Goal: Information Seeking & Learning: Check status

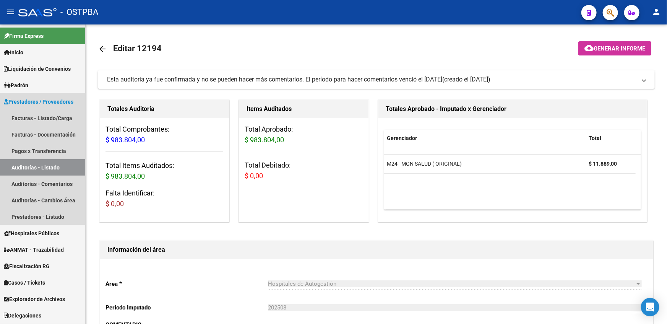
click at [53, 105] on span "Prestadores / Proveedores" at bounding box center [39, 102] width 70 height 8
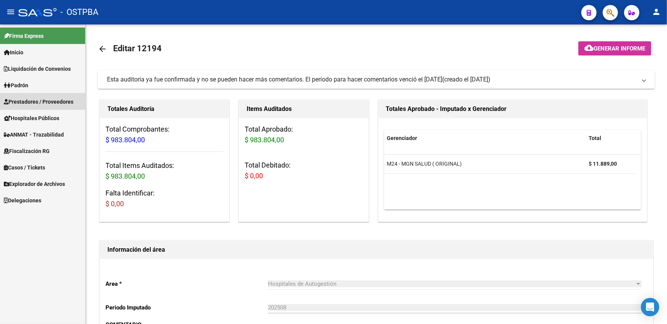
click at [46, 102] on span "Prestadores / Proveedores" at bounding box center [39, 102] width 70 height 8
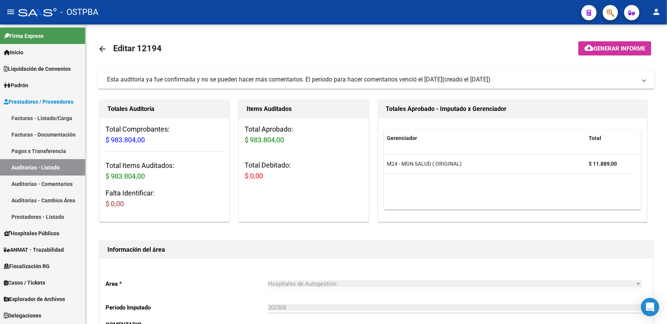
click at [33, 169] on link "Auditorías - Listado" at bounding box center [42, 167] width 85 height 16
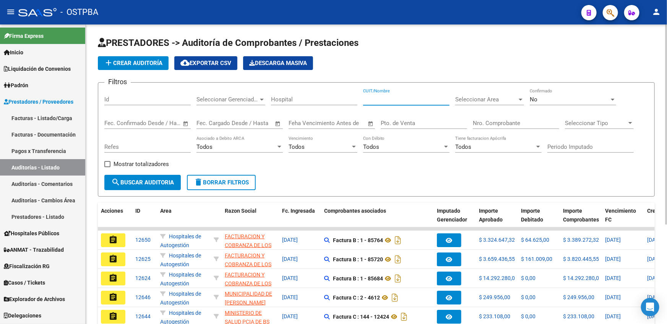
click at [385, 100] on input "CUIT/Nombre" at bounding box center [406, 99] width 86 height 7
click at [486, 120] on input "Nro. Comprobante" at bounding box center [516, 123] width 86 height 7
click at [158, 101] on input "Id" at bounding box center [147, 99] width 86 height 7
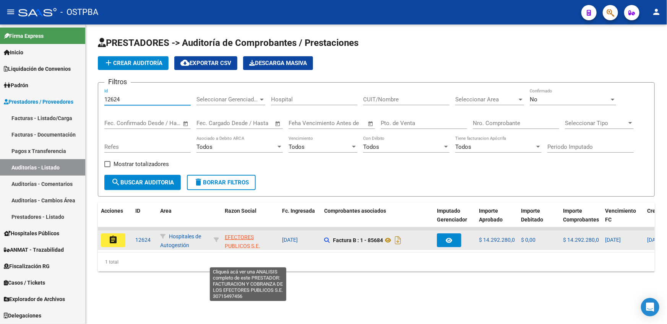
scroll to position [27, 0]
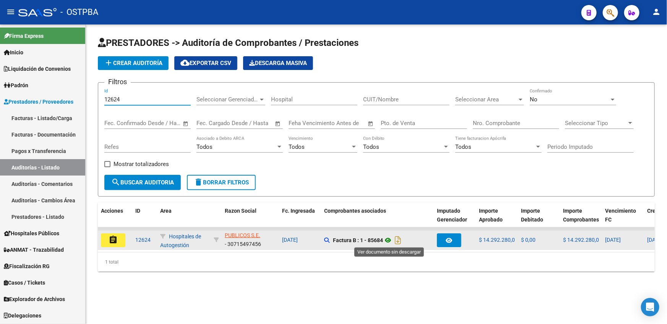
type input "12624"
click at [390, 237] on icon at bounding box center [388, 240] width 10 height 9
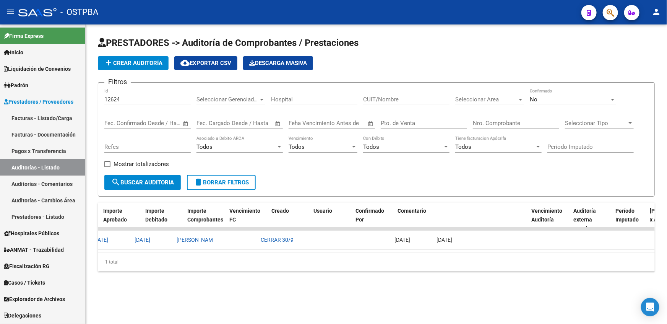
scroll to position [0, 0]
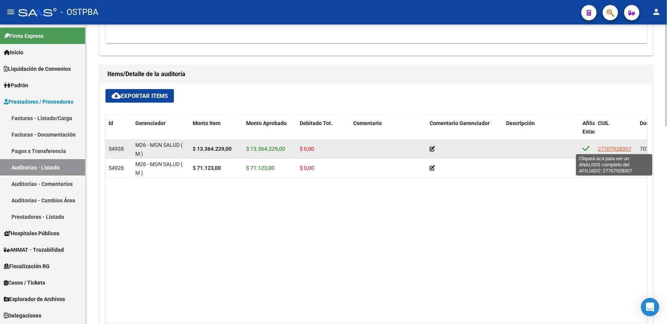
click at [607, 147] on span "27707928307" at bounding box center [615, 149] width 34 height 6
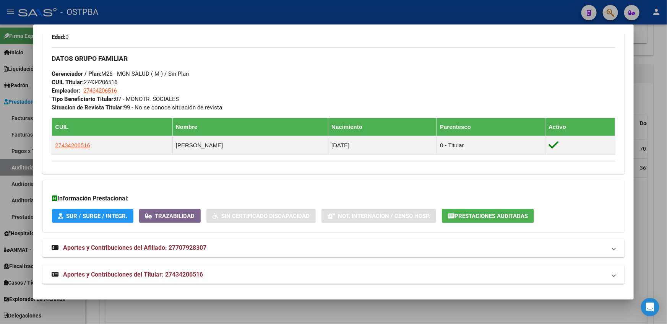
scroll to position [339, 0]
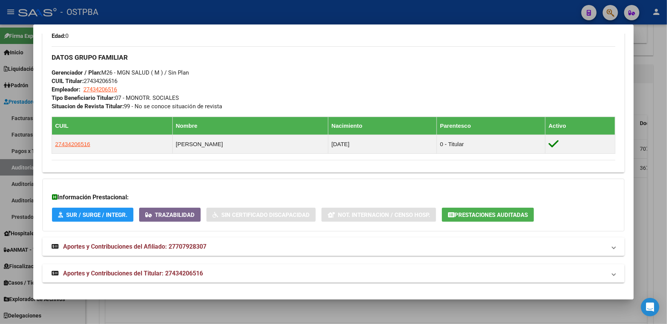
click at [95, 249] on strong "Aportes y Contribuciones del Afiliado: 27707928307" at bounding box center [129, 246] width 155 height 9
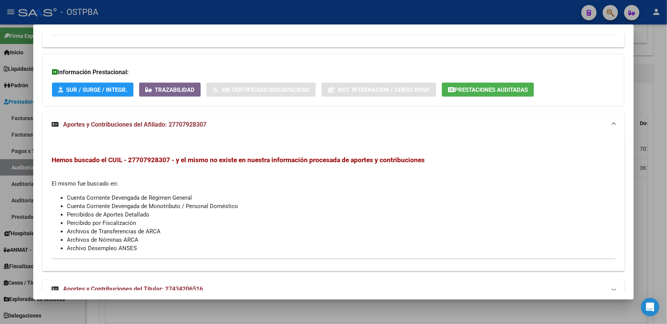
scroll to position [479, 0]
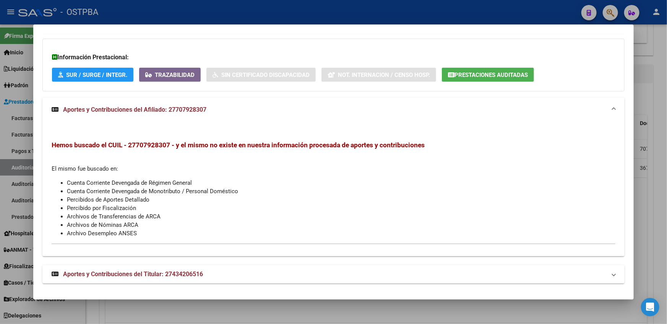
click at [170, 275] on span "Aportes y Contribuciones del Titular: 27434206516" at bounding box center [133, 273] width 140 height 7
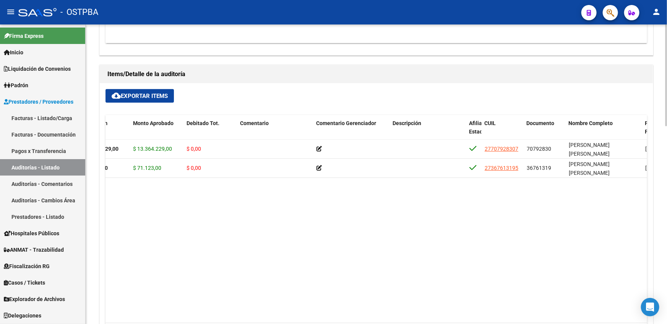
scroll to position [0, 158]
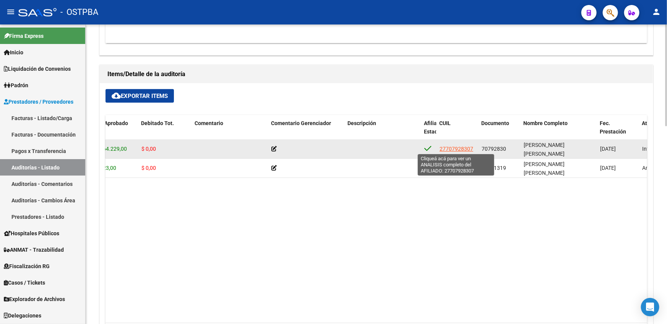
click at [451, 148] on span "27707928307" at bounding box center [457, 149] width 34 height 6
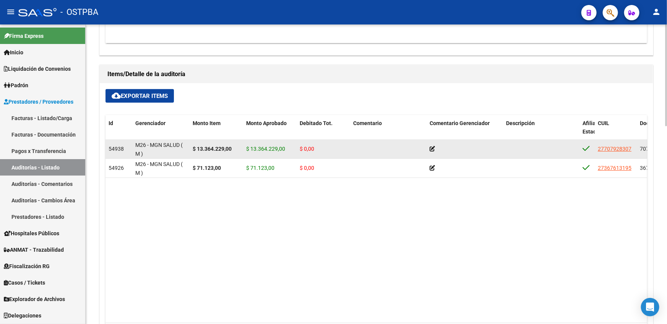
scroll to position [416, 0]
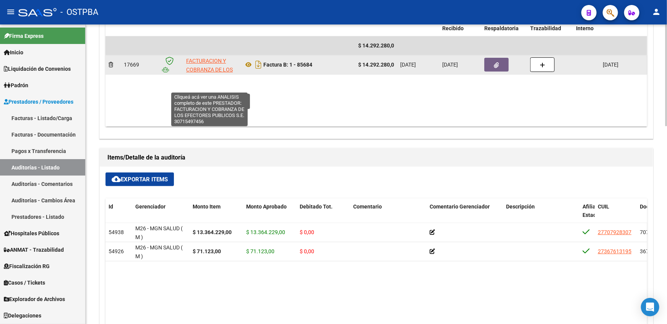
click at [197, 68] on span "FACTURACION Y COBRANZA DE LOS EFECTORES PUBLICOS S.E." at bounding box center [209, 74] width 47 height 32
type textarea "30715497456"
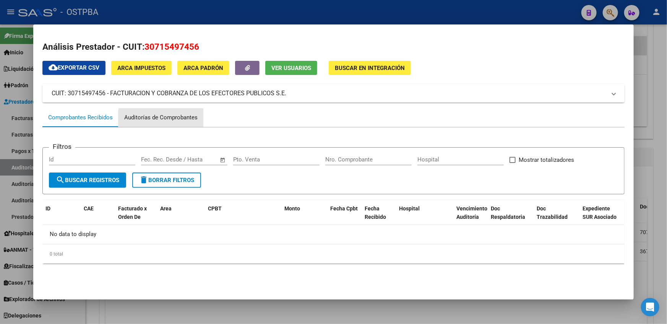
click at [174, 120] on div "Auditorías de Comprobantes" at bounding box center [160, 117] width 73 height 9
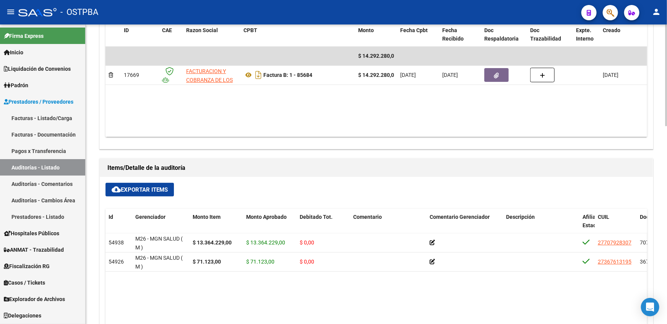
scroll to position [374, 0]
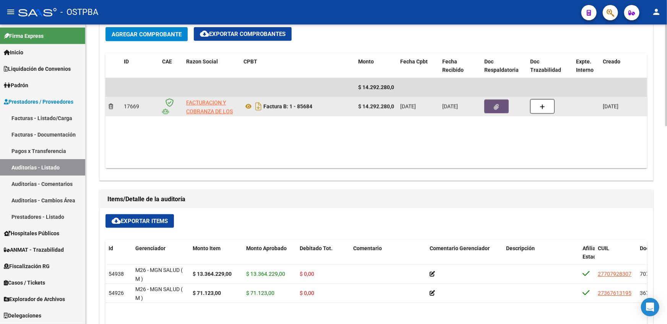
click at [493, 104] on button "button" at bounding box center [497, 106] width 24 height 14
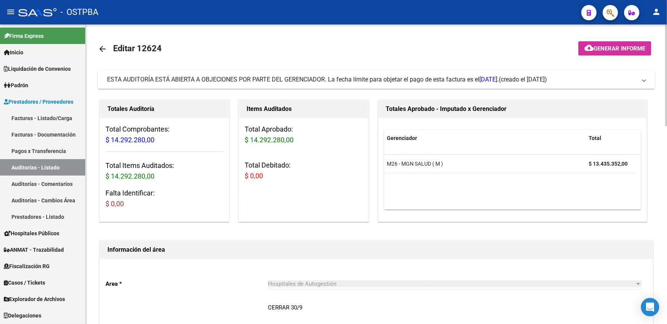
scroll to position [208, 0]
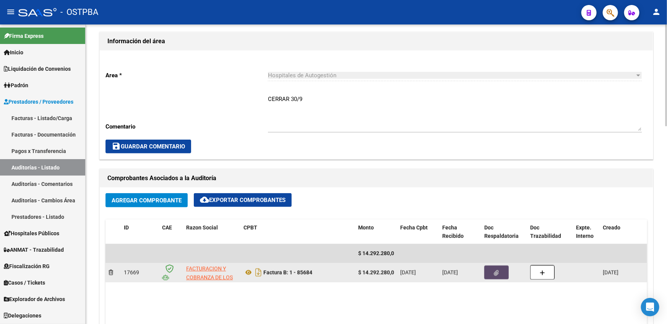
click at [498, 275] on button "button" at bounding box center [497, 272] width 24 height 14
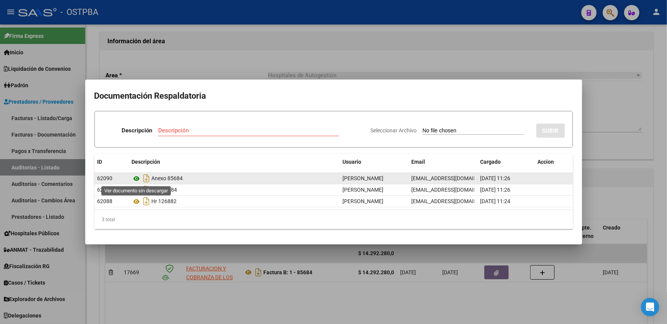
click at [135, 178] on icon at bounding box center [137, 178] width 10 height 9
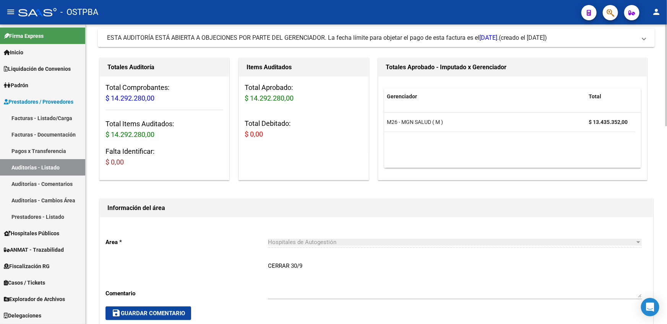
scroll to position [0, 0]
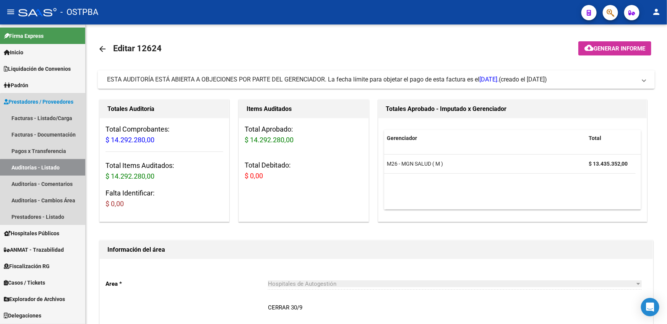
click at [48, 172] on link "Auditorías - Listado" at bounding box center [42, 167] width 85 height 16
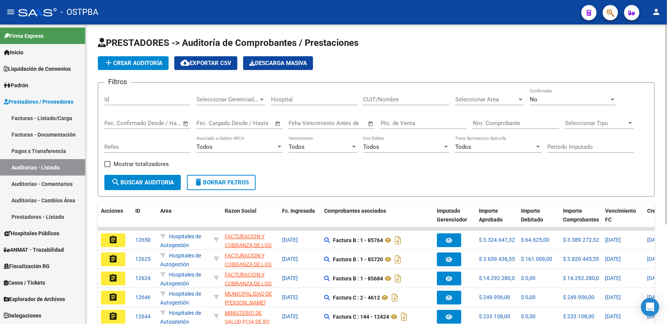
click at [310, 98] on input "Hospital" at bounding box center [314, 99] width 86 height 7
click at [142, 102] on input "Id" at bounding box center [147, 99] width 86 height 7
click at [318, 101] on input "Hospital" at bounding box center [314, 99] width 86 height 7
click at [308, 99] on input "Hospital" at bounding box center [314, 99] width 86 height 7
click at [168, 99] on input "Id" at bounding box center [147, 99] width 86 height 7
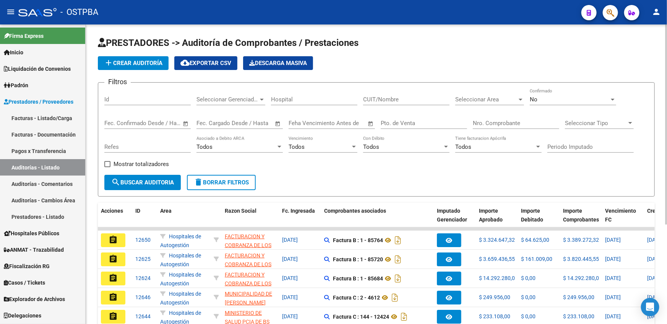
click at [292, 95] on div "Hospital" at bounding box center [314, 97] width 86 height 16
click at [295, 98] on input "Hospital" at bounding box center [314, 99] width 86 height 7
click at [144, 100] on input "Id" at bounding box center [147, 99] width 86 height 7
click at [287, 98] on input "Hospital" at bounding box center [314, 99] width 86 height 7
click at [35, 49] on link "Inicio" at bounding box center [42, 52] width 85 height 16
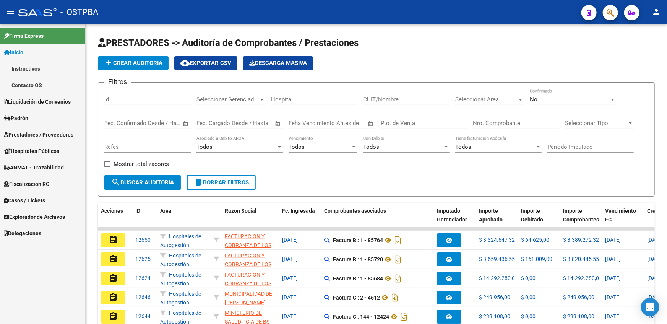
click at [28, 48] on link "Inicio" at bounding box center [42, 52] width 85 height 16
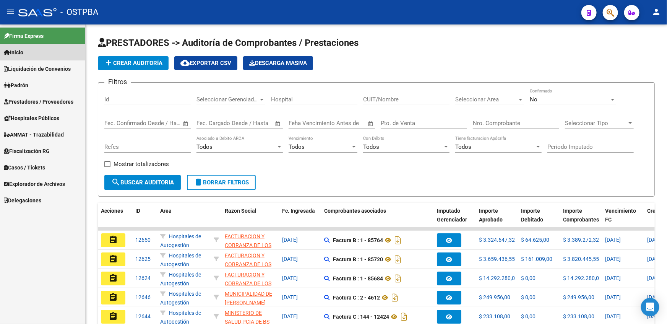
click at [28, 48] on link "Inicio" at bounding box center [42, 52] width 85 height 16
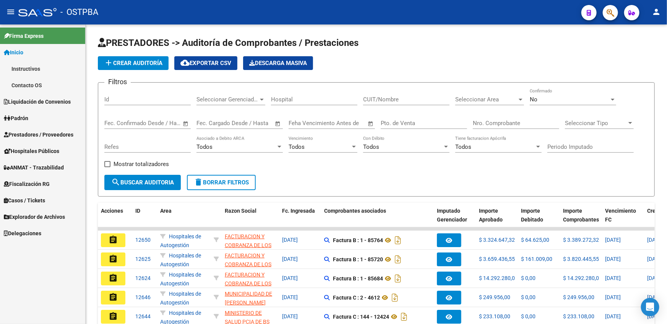
click at [46, 119] on link "Padrón" at bounding box center [42, 118] width 85 height 16
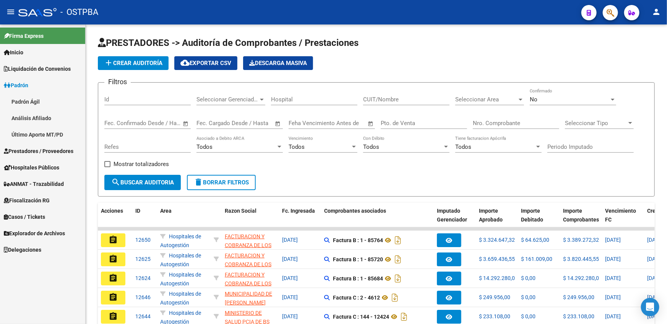
click at [54, 84] on link "Padrón" at bounding box center [42, 85] width 85 height 16
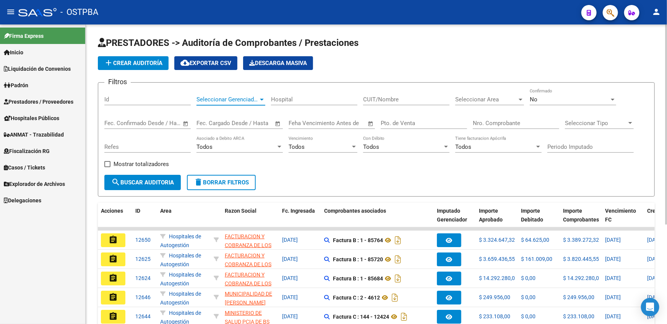
click at [241, 101] on span "Seleccionar Gerenciador" at bounding box center [228, 99] width 62 height 7
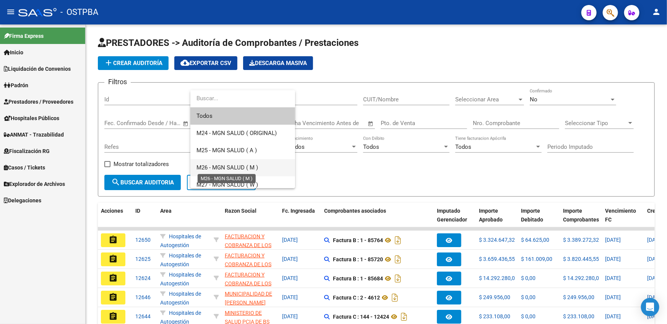
scroll to position [5, 0]
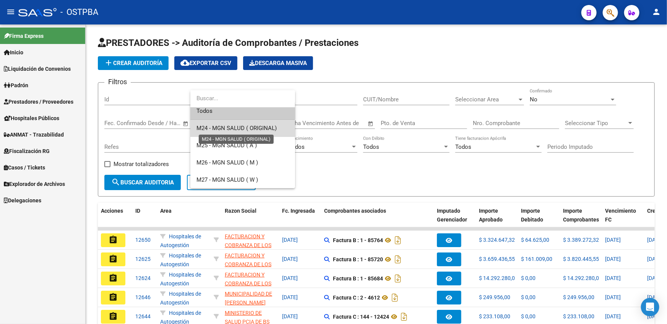
click at [238, 130] on span "M24 - MGN SALUD ( ORIGINAL)" at bounding box center [237, 128] width 80 height 7
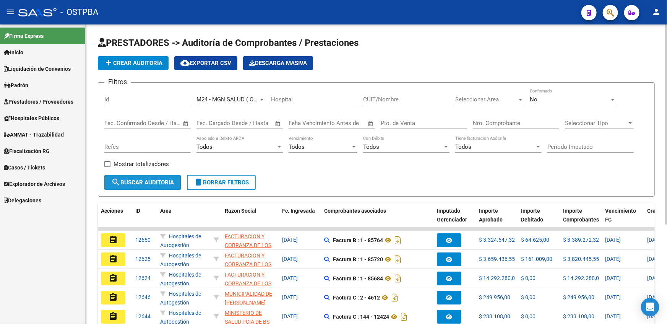
click at [132, 179] on span "search Buscar Auditoria" at bounding box center [142, 182] width 63 height 7
click at [299, 100] on input "Hospital" at bounding box center [314, 99] width 86 height 7
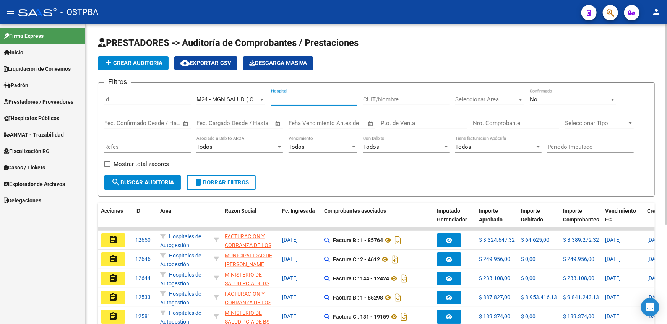
click at [285, 101] on input "Hospital" at bounding box center [314, 99] width 86 height 7
